Goal: Transaction & Acquisition: Obtain resource

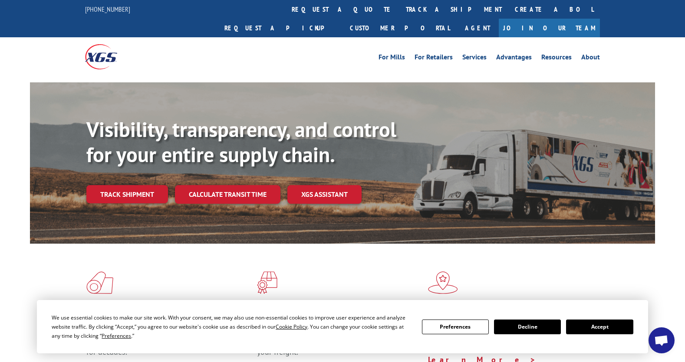
click at [592, 330] on button "Accept" at bounding box center [599, 327] width 67 height 15
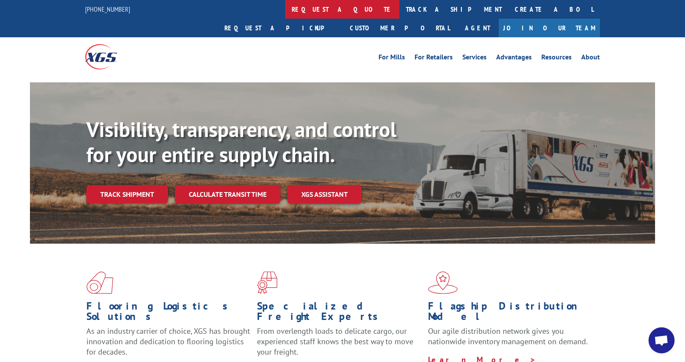
click at [285, 11] on link "request a quote" at bounding box center [342, 9] width 114 height 19
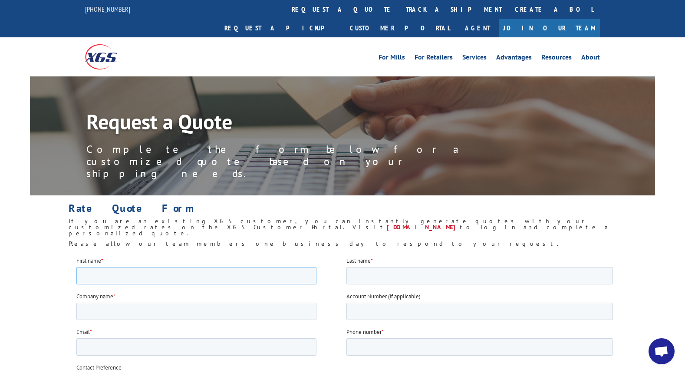
click at [118, 276] on input "First name *" at bounding box center [196, 274] width 240 height 17
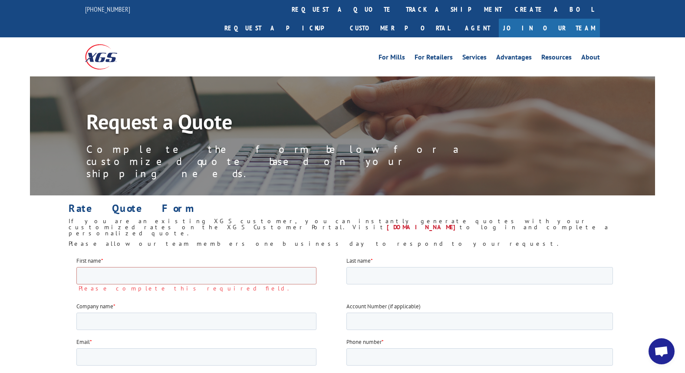
click at [103, 44] on img at bounding box center [101, 56] width 32 height 25
